Goal: Register for event/course

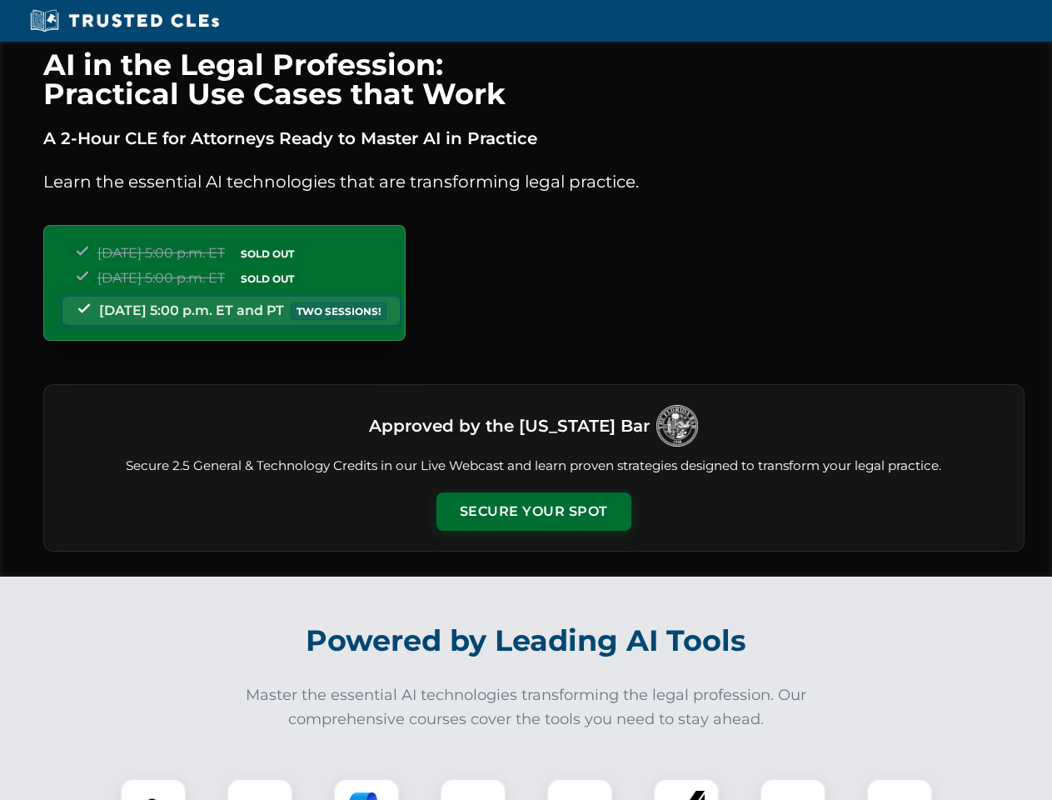
click at [533, 512] on button "Secure Your Spot" at bounding box center [534, 511] width 195 height 38
click at [153, 789] on img at bounding box center [153, 811] width 48 height 48
click at [260, 789] on div at bounding box center [260, 811] width 67 height 67
click at [367, 789] on div at bounding box center [366, 811] width 67 height 67
